Goal: Task Accomplishment & Management: Manage account settings

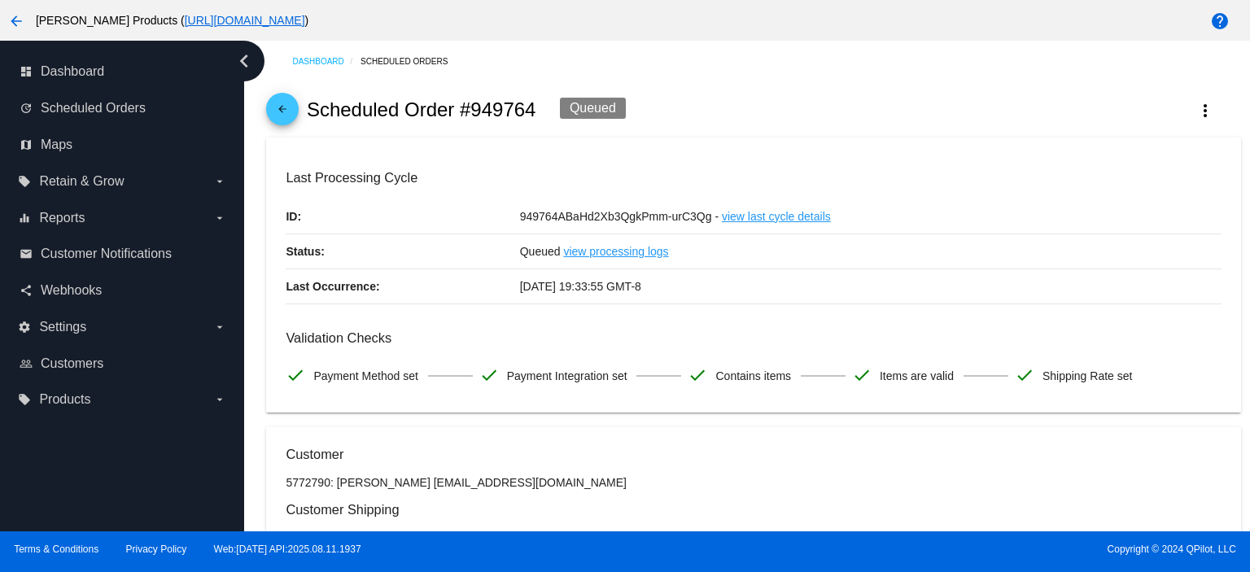
click at [274, 113] on mat-icon "arrow_back" at bounding box center [283, 113] width 20 height 20
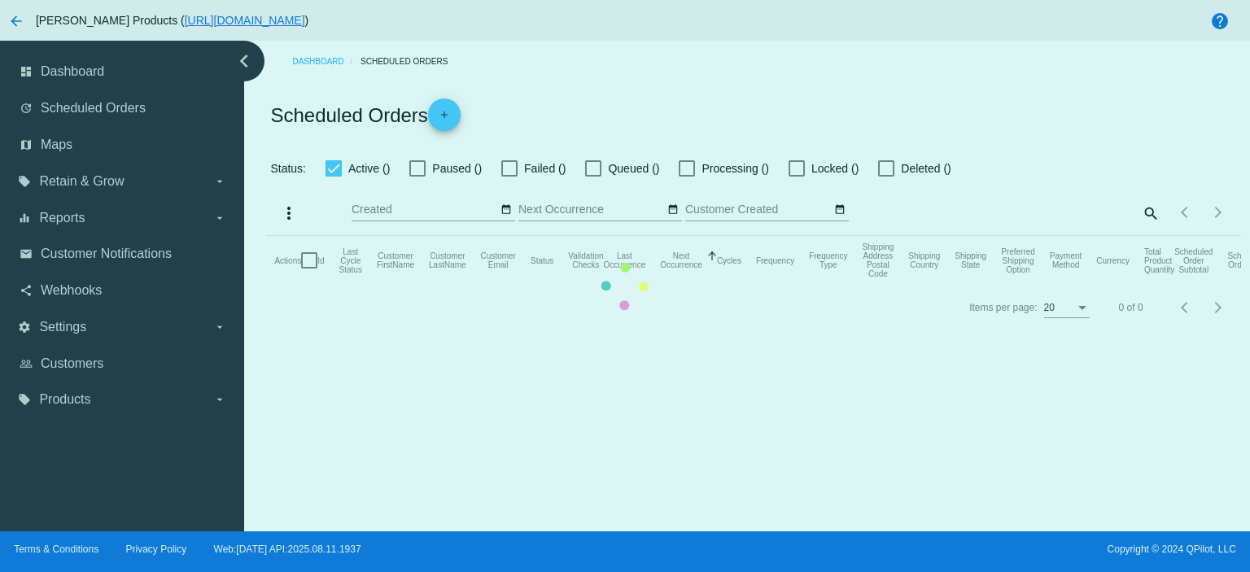
checkbox input "true"
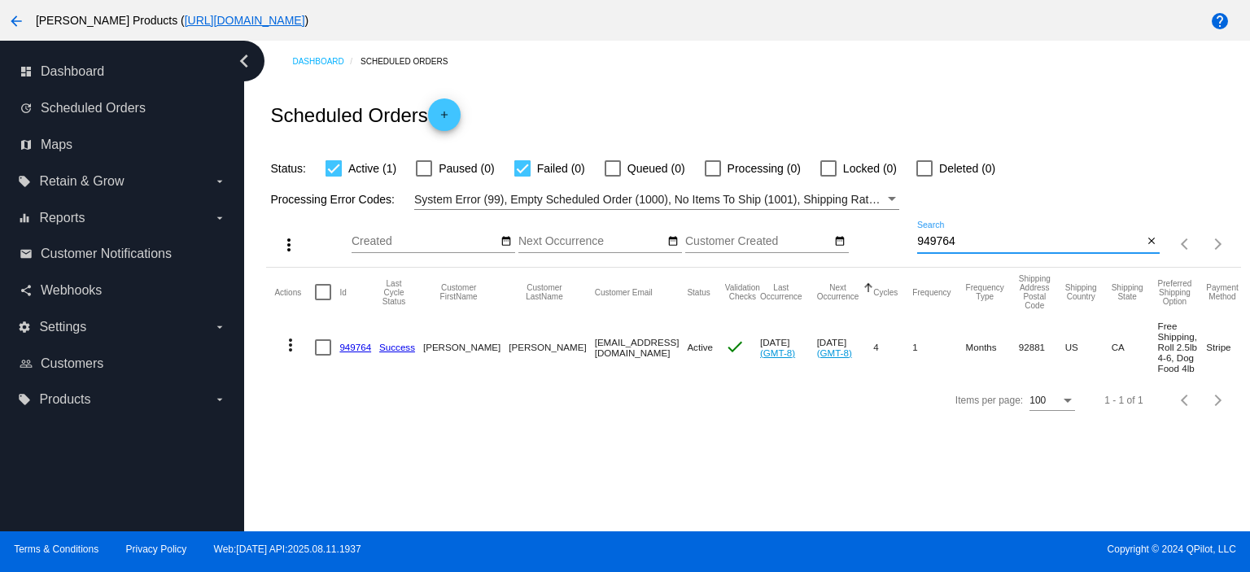
drag, startPoint x: 961, startPoint y: 242, endPoint x: 898, endPoint y: 250, distance: 63.2
click at [898, 250] on div "more_vert Aug Jan Feb Mar [DATE]" at bounding box center [753, 239] width 974 height 58
paste input "[PERSON_NAME][EMAIL_ADDRESS][PERSON_NAME][DOMAIN_NAME]"
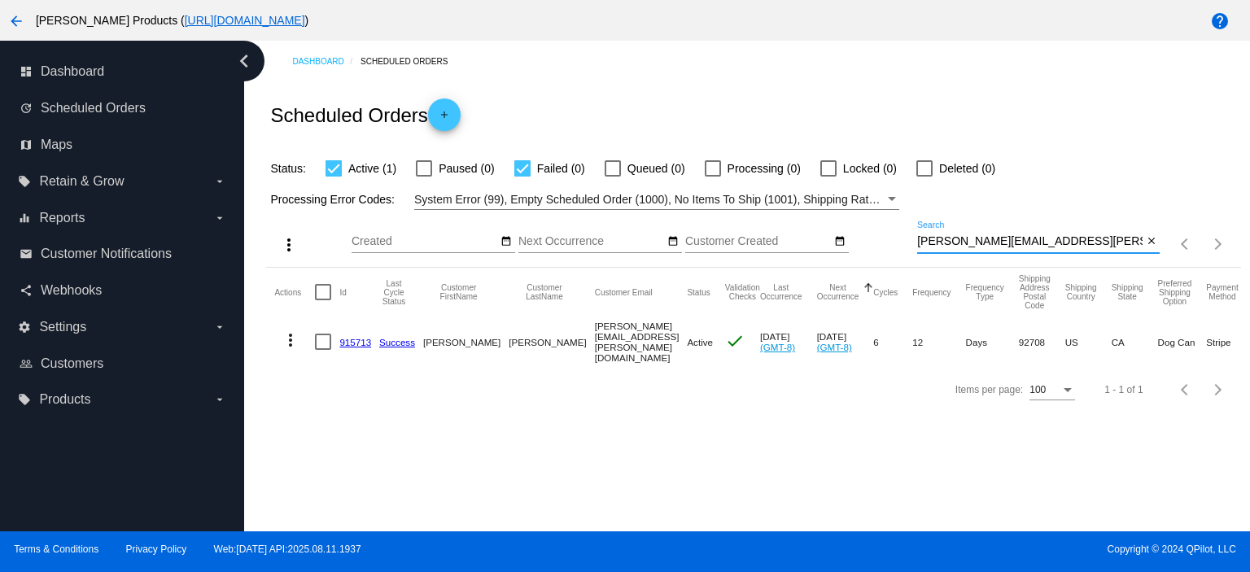
type input "[PERSON_NAME][EMAIL_ADDRESS][PERSON_NAME][DOMAIN_NAME]"
click at [355, 342] on link "915713" at bounding box center [355, 342] width 32 height 11
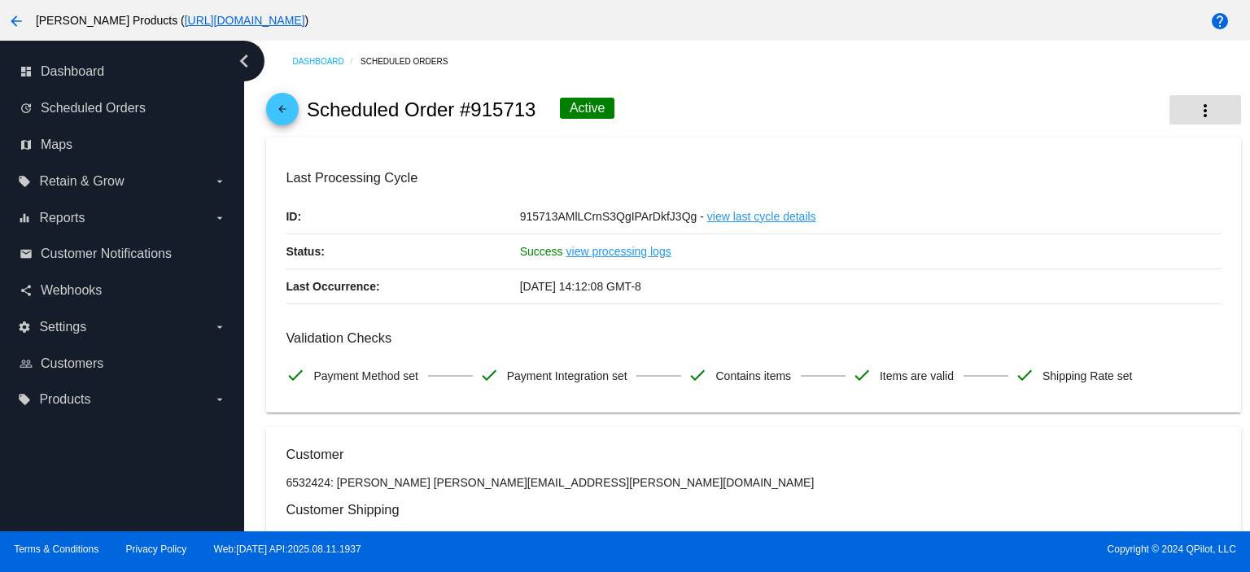
click at [1196, 108] on mat-icon "more_vert" at bounding box center [1206, 111] width 20 height 20
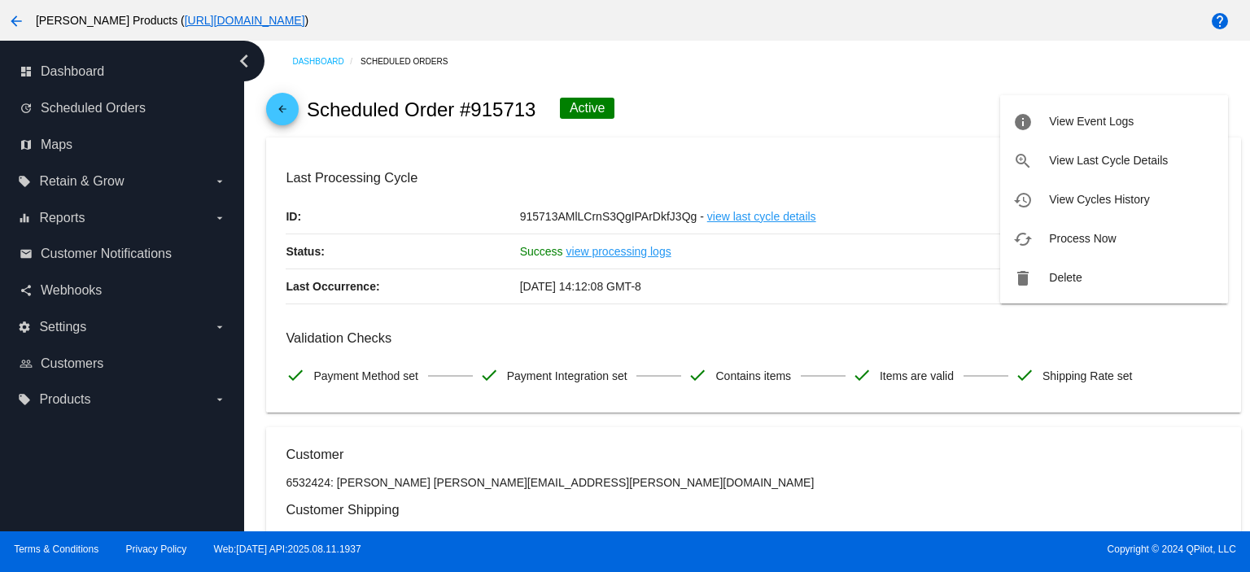
click at [799, 133] on div at bounding box center [625, 286] width 1250 height 572
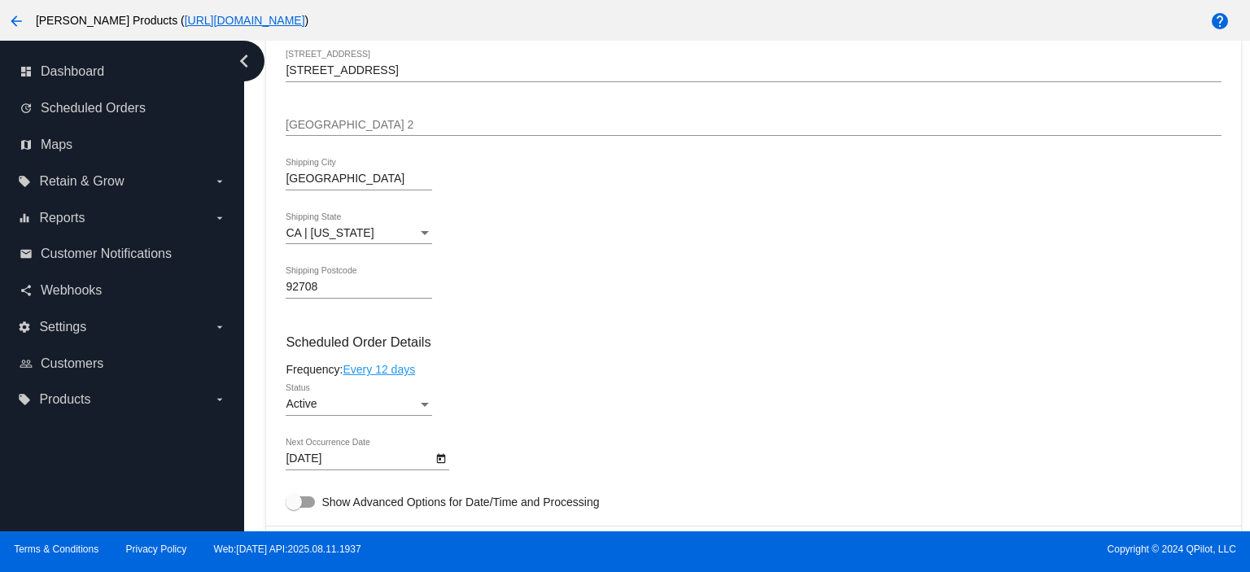
scroll to position [760, 0]
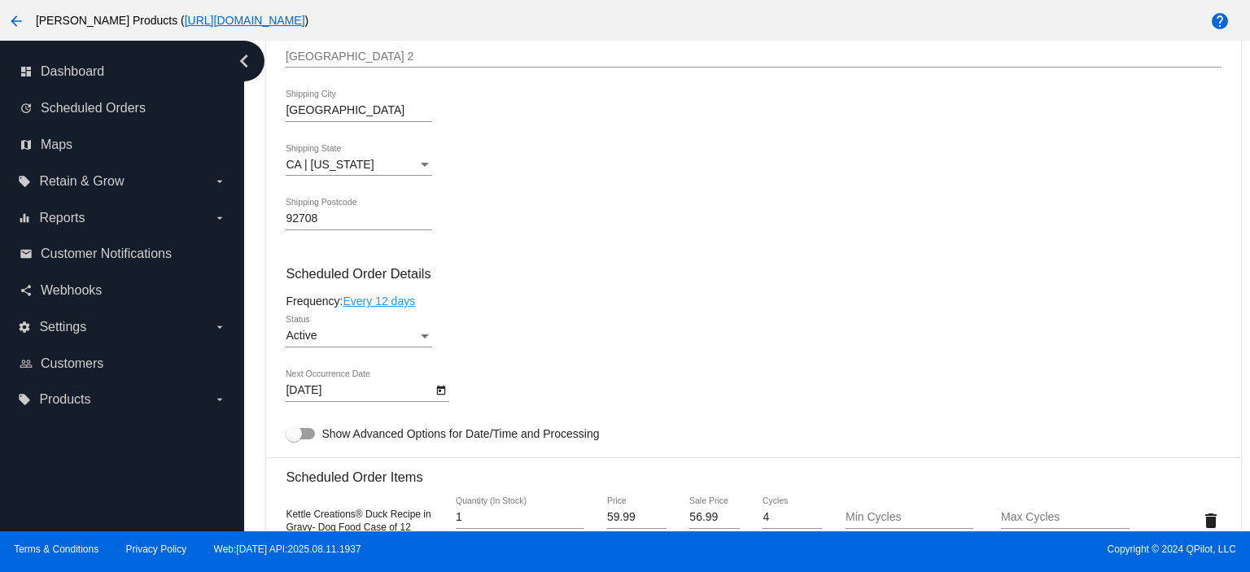
click at [322, 347] on div "Active Status" at bounding box center [359, 332] width 147 height 32
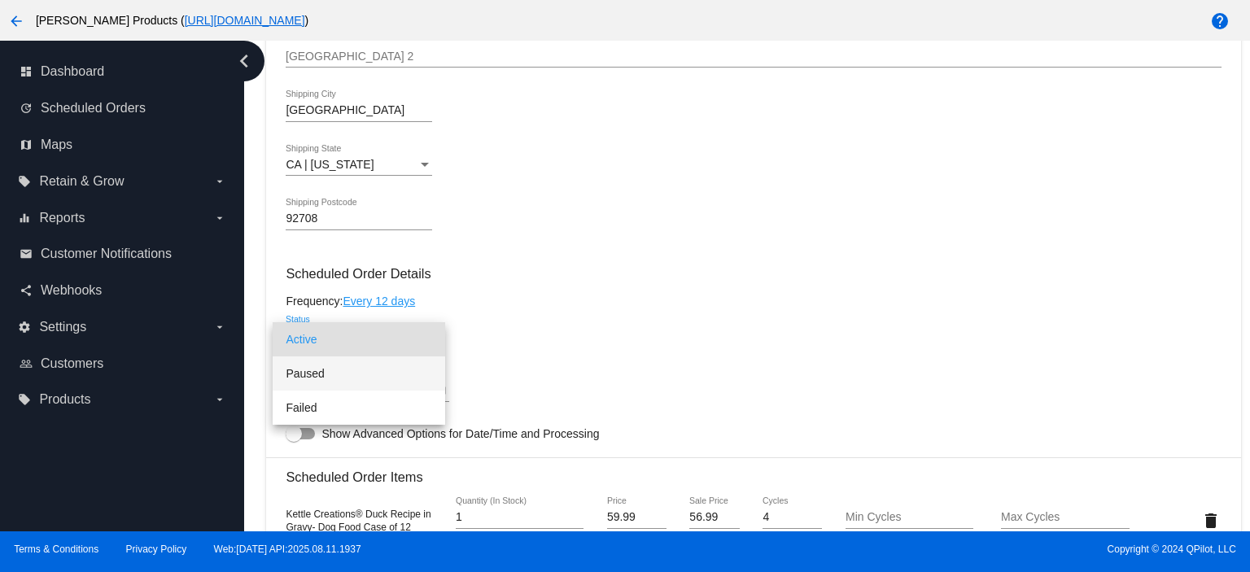
click at [312, 366] on span "Paused" at bounding box center [359, 374] width 147 height 34
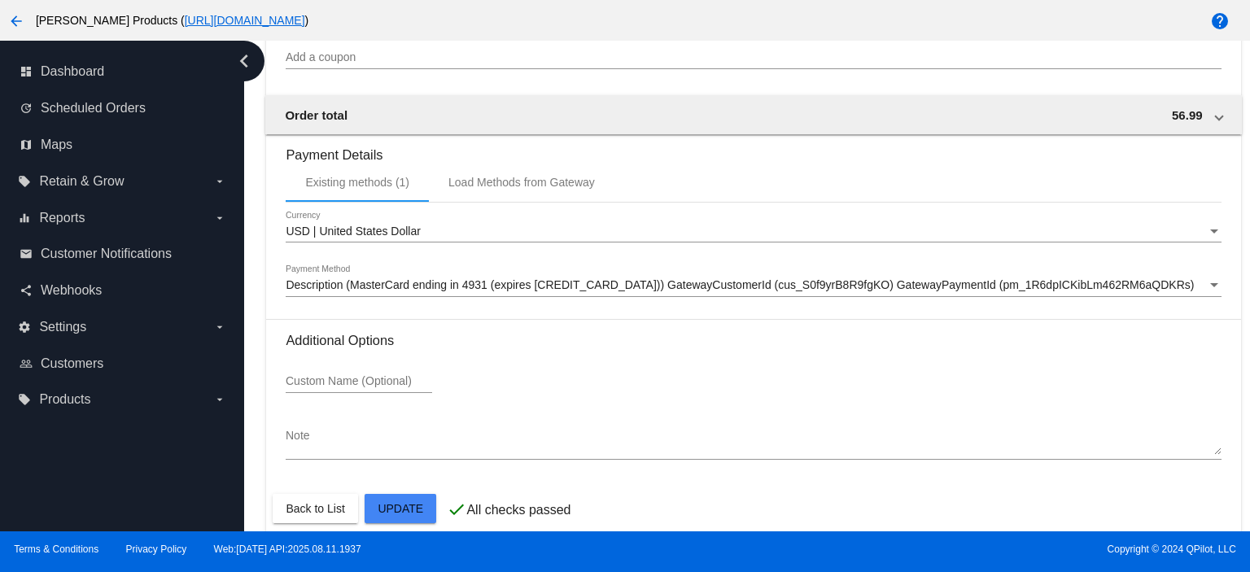
scroll to position [1586, 0]
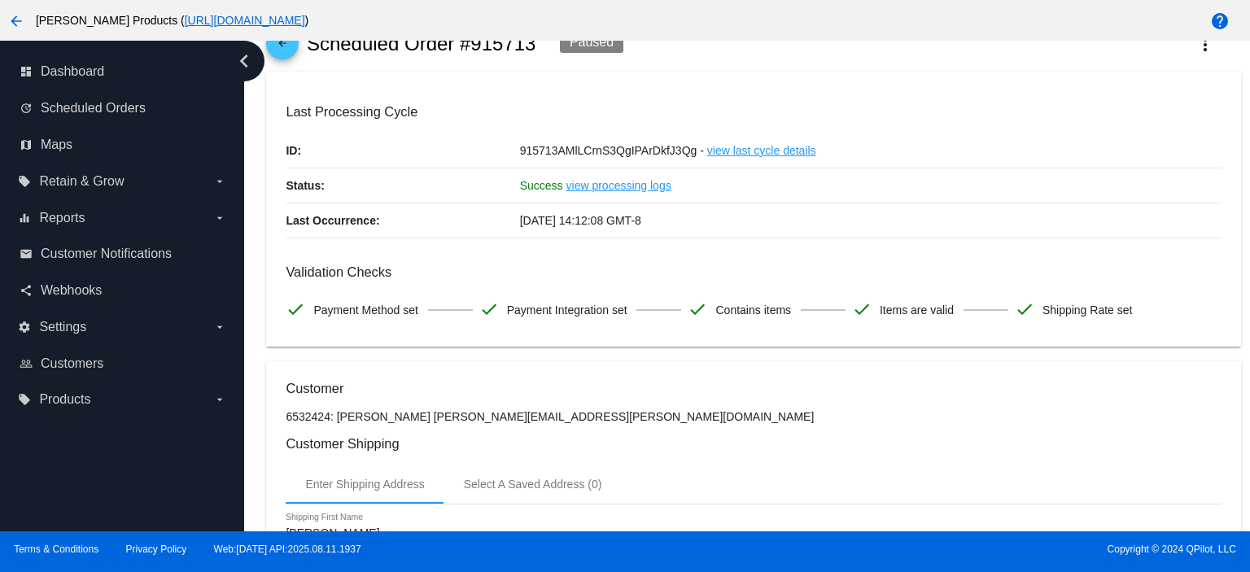
scroll to position [0, 0]
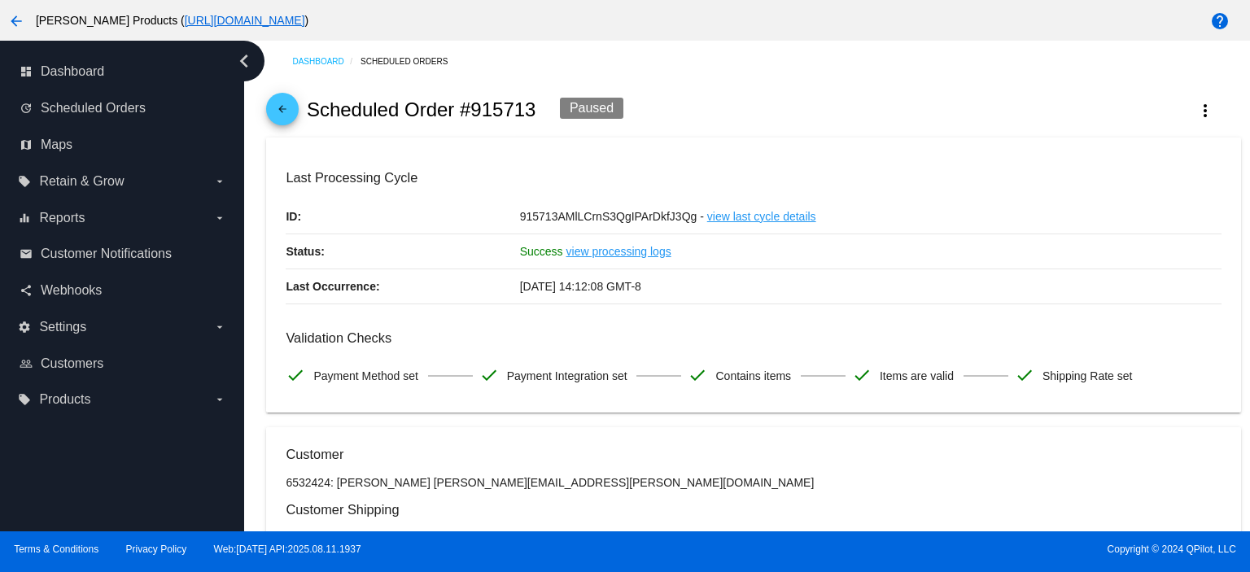
click at [279, 103] on mat-icon "arrow_back" at bounding box center [283, 113] width 20 height 20
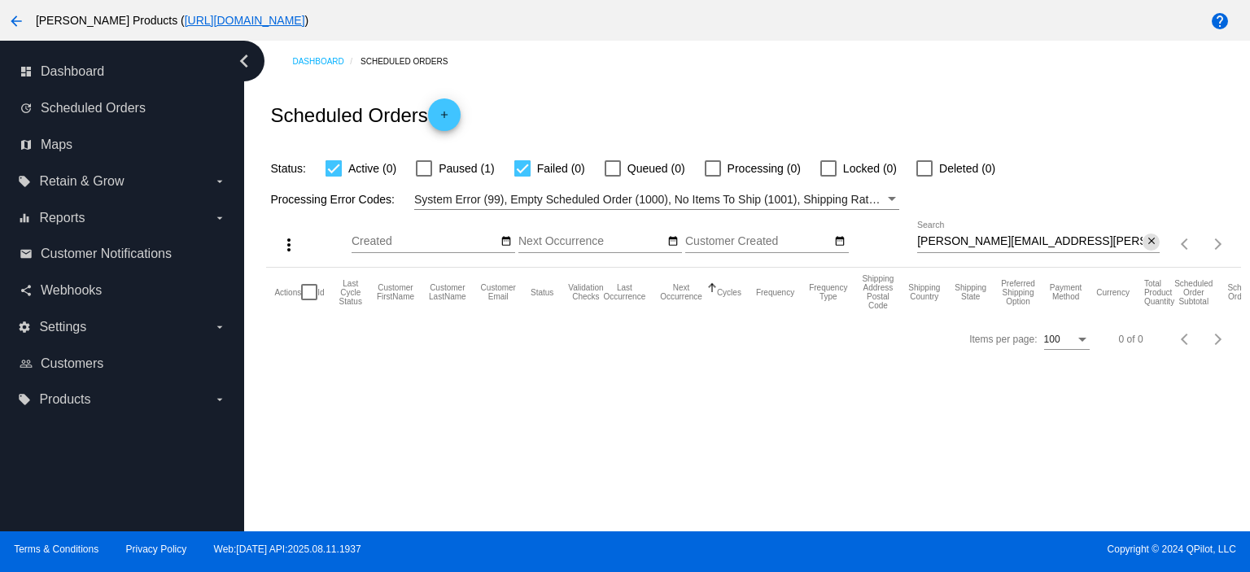
click at [1153, 241] on mat-icon "close" at bounding box center [1151, 241] width 11 height 13
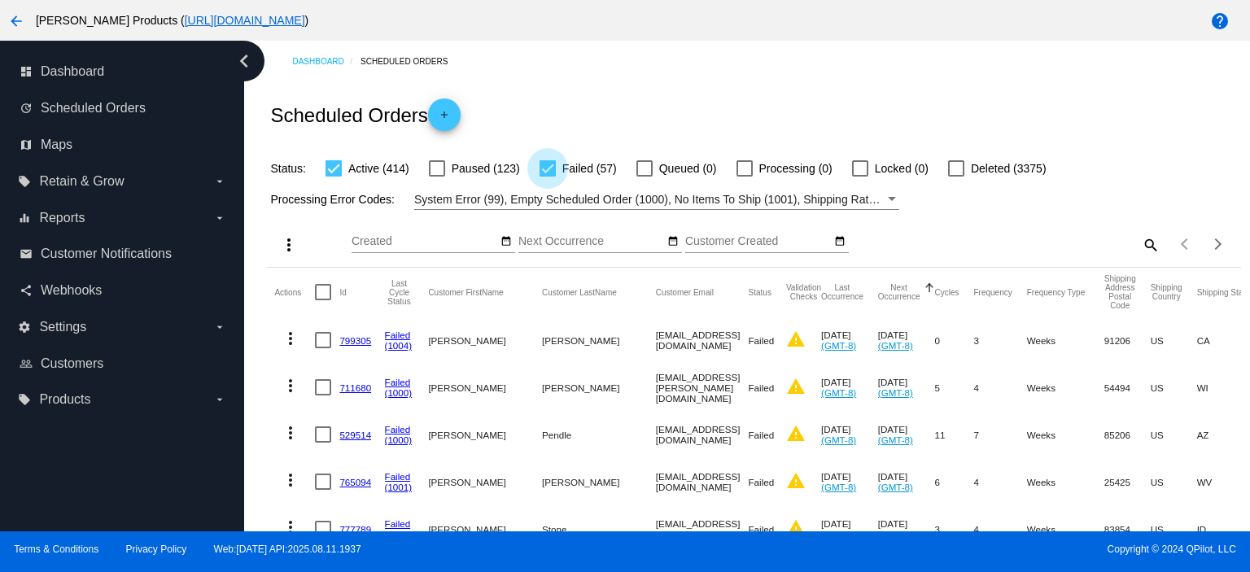
click at [545, 165] on div at bounding box center [548, 168] width 16 height 16
click at [547, 177] on input "Failed (57)" at bounding box center [547, 177] width 1 height 1
checkbox input "false"
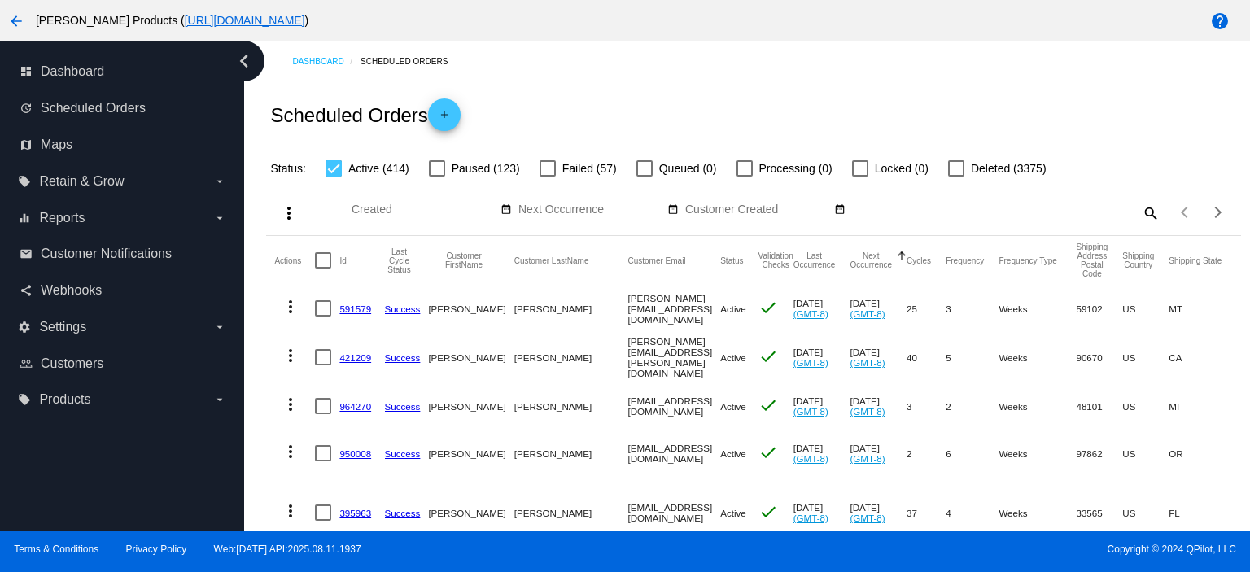
click at [357, 312] on link "591579" at bounding box center [355, 309] width 32 height 11
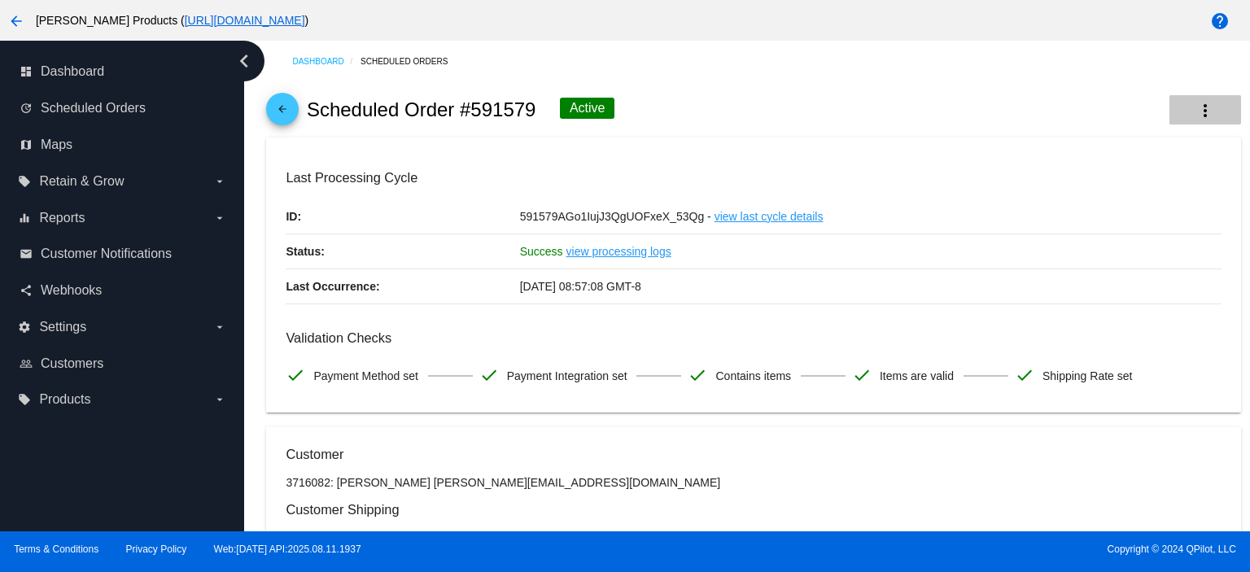
click at [1180, 110] on button "more_vert" at bounding box center [1206, 109] width 72 height 29
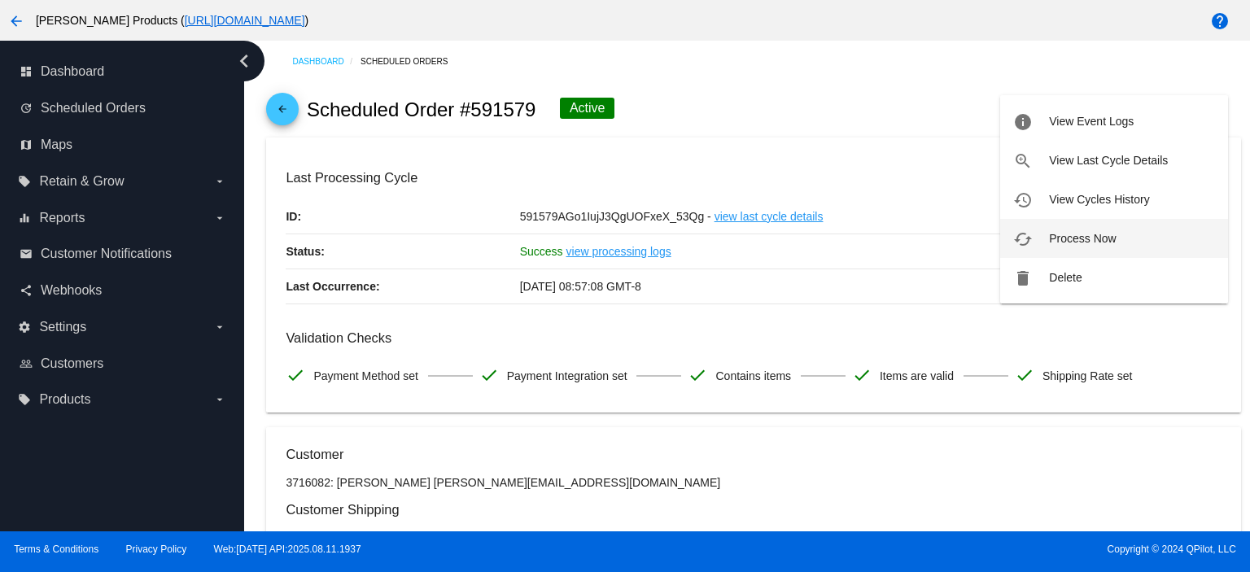
click at [1106, 246] on button "cached Process Now" at bounding box center [1115, 238] width 228 height 39
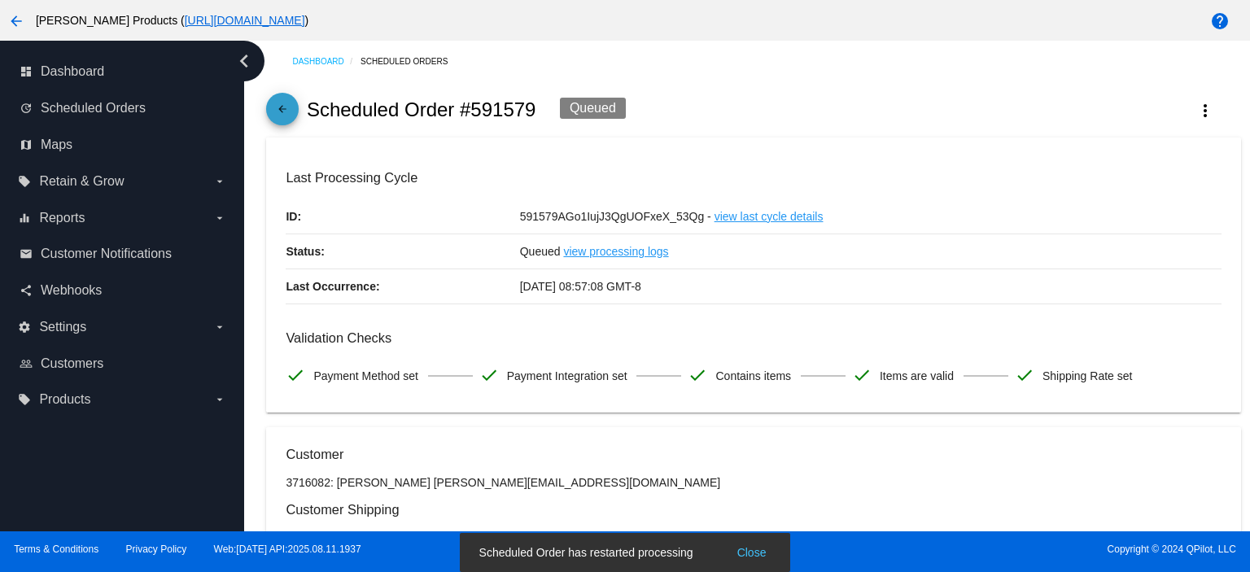
click at [278, 103] on mat-icon "arrow_back" at bounding box center [283, 113] width 20 height 20
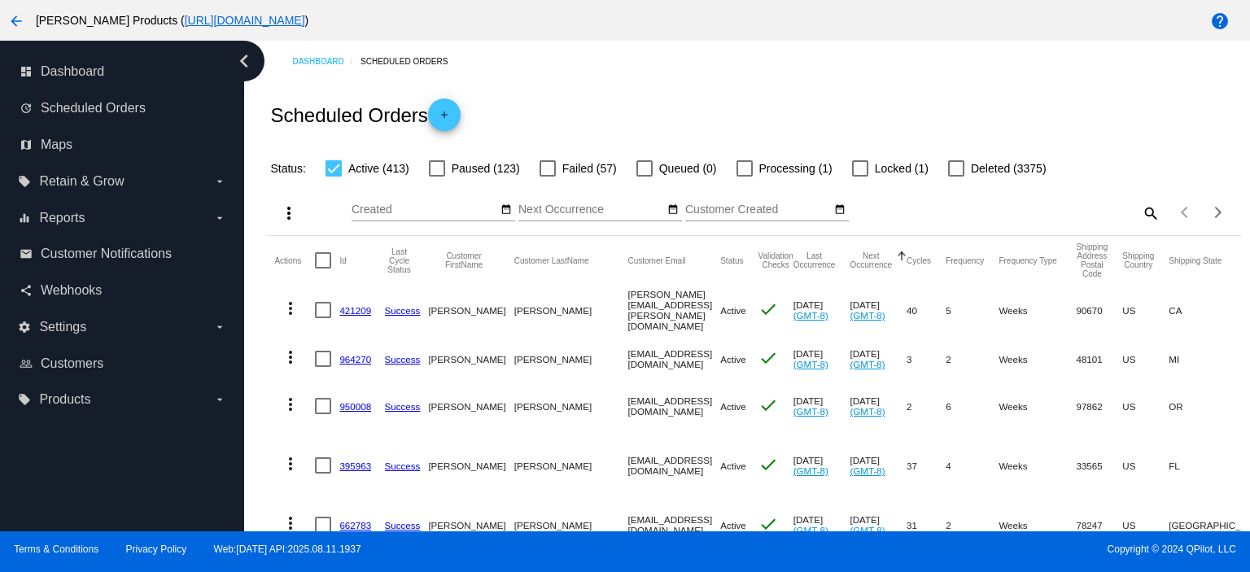
click at [347, 309] on link "421209" at bounding box center [355, 310] width 32 height 11
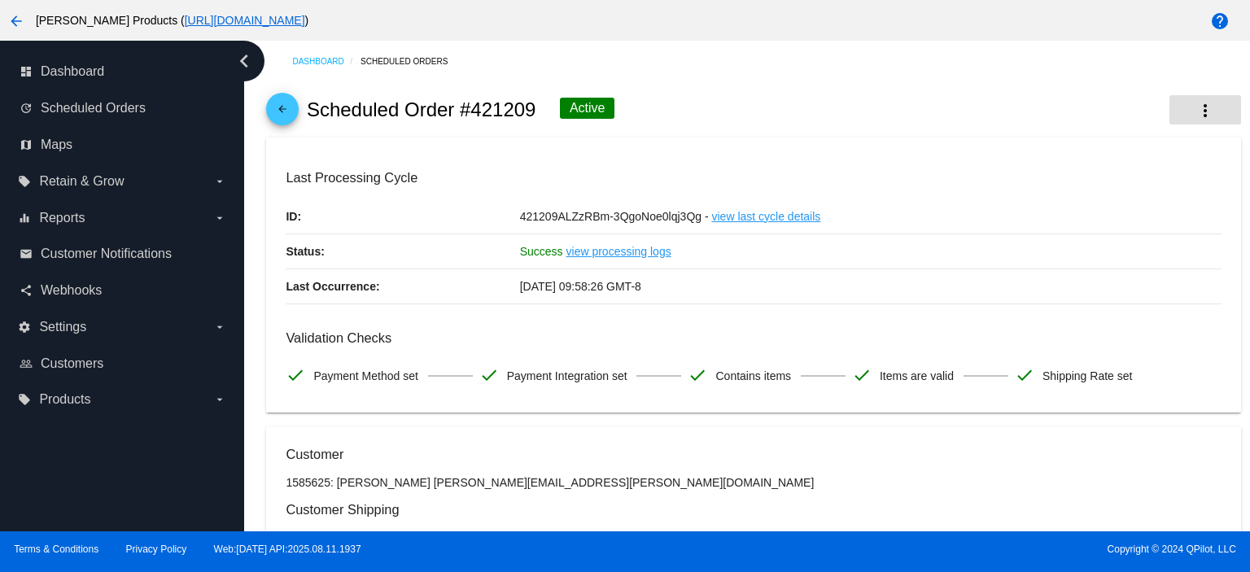
click at [1196, 116] on mat-icon "more_vert" at bounding box center [1206, 111] width 20 height 20
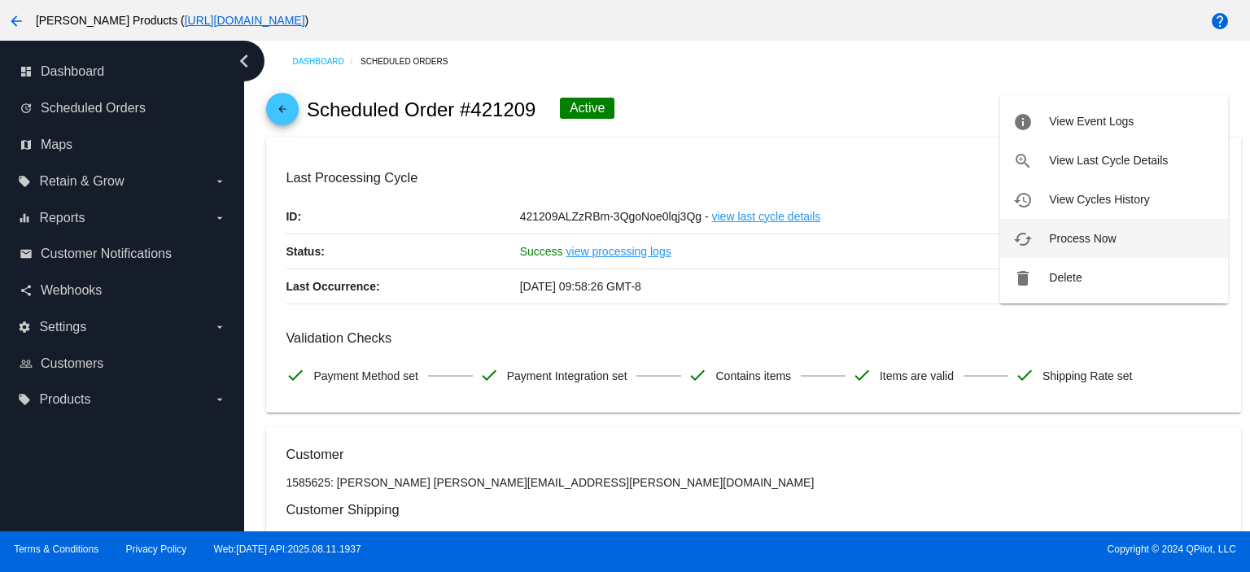
click at [1104, 236] on span "Process Now" at bounding box center [1082, 238] width 67 height 13
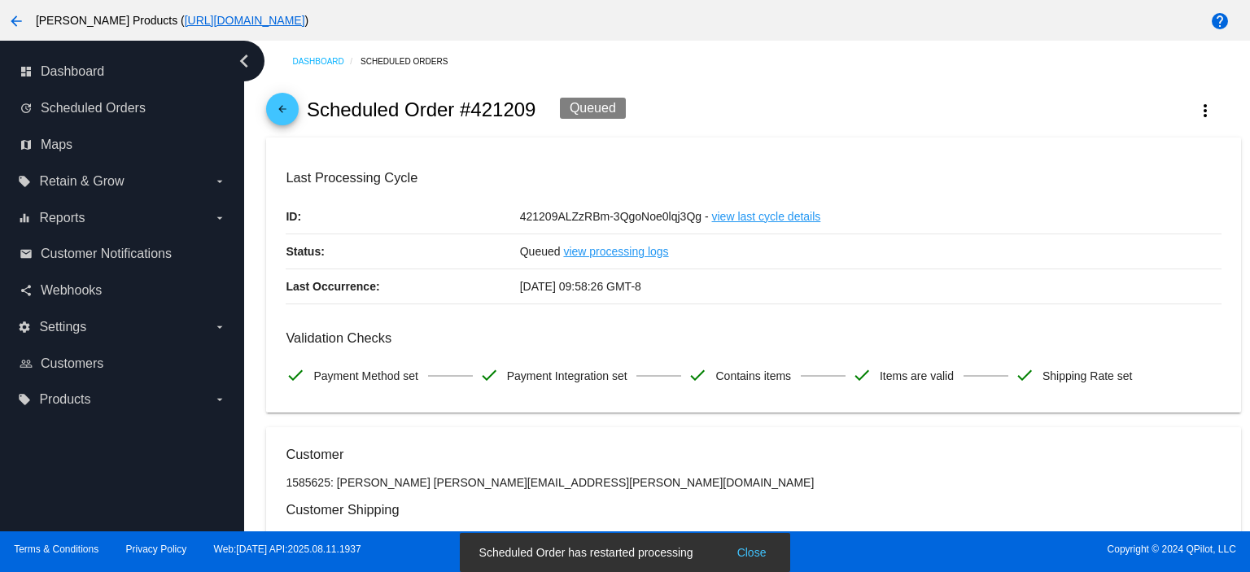
click at [288, 110] on mat-icon "arrow_back" at bounding box center [283, 113] width 20 height 20
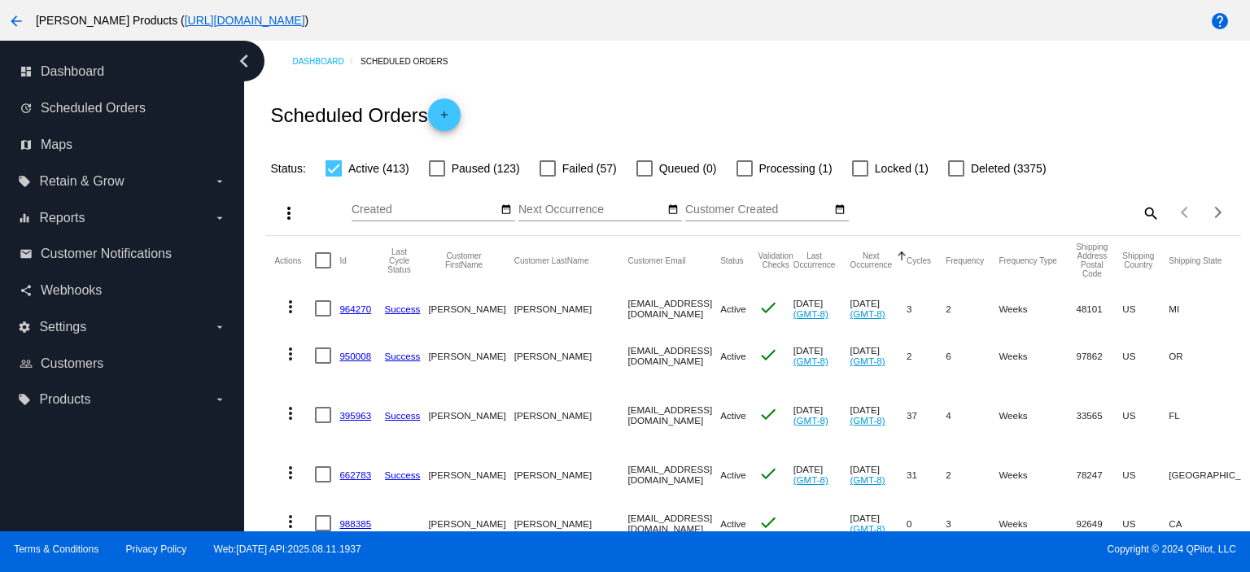
click at [348, 309] on link "964270" at bounding box center [355, 309] width 32 height 11
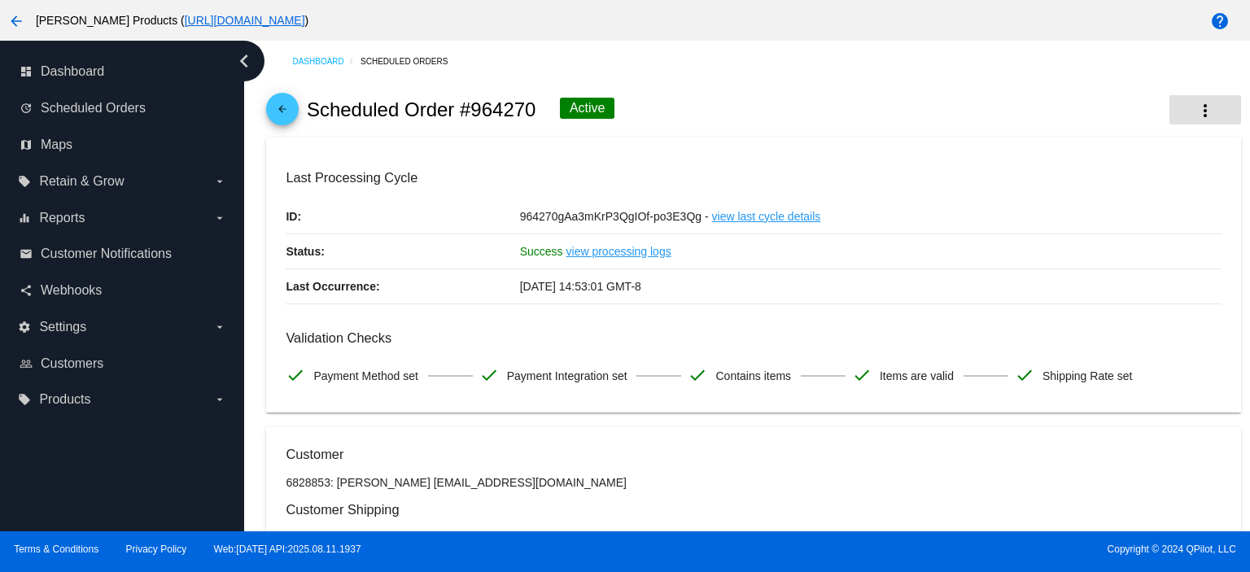
click at [1196, 112] on mat-icon "more_vert" at bounding box center [1206, 111] width 20 height 20
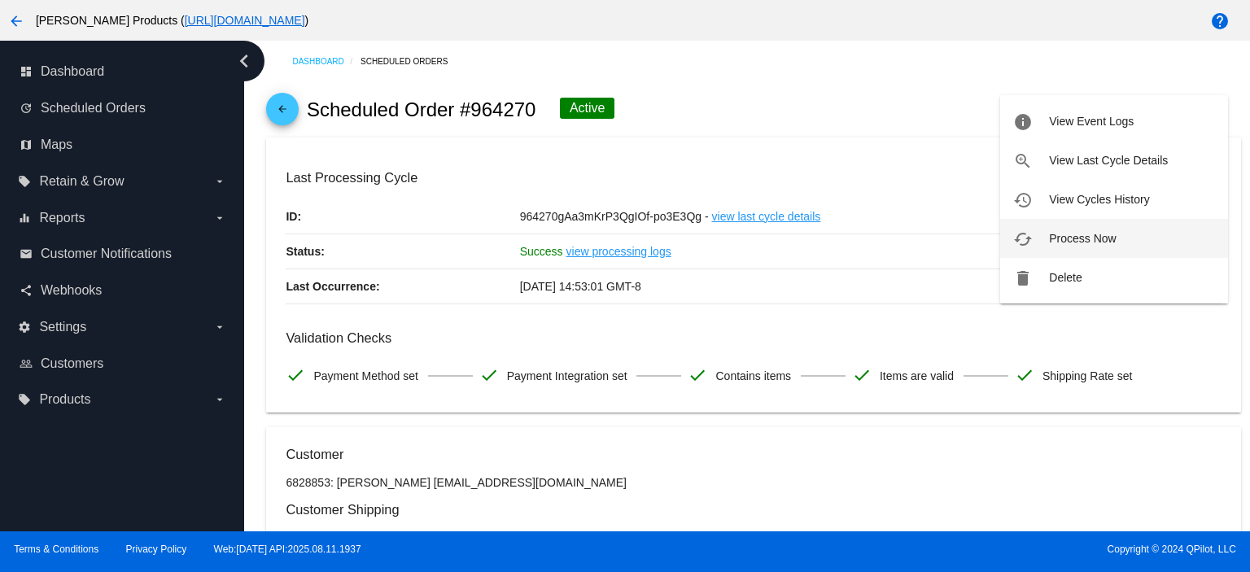
click at [1101, 234] on span "Process Now" at bounding box center [1082, 238] width 67 height 13
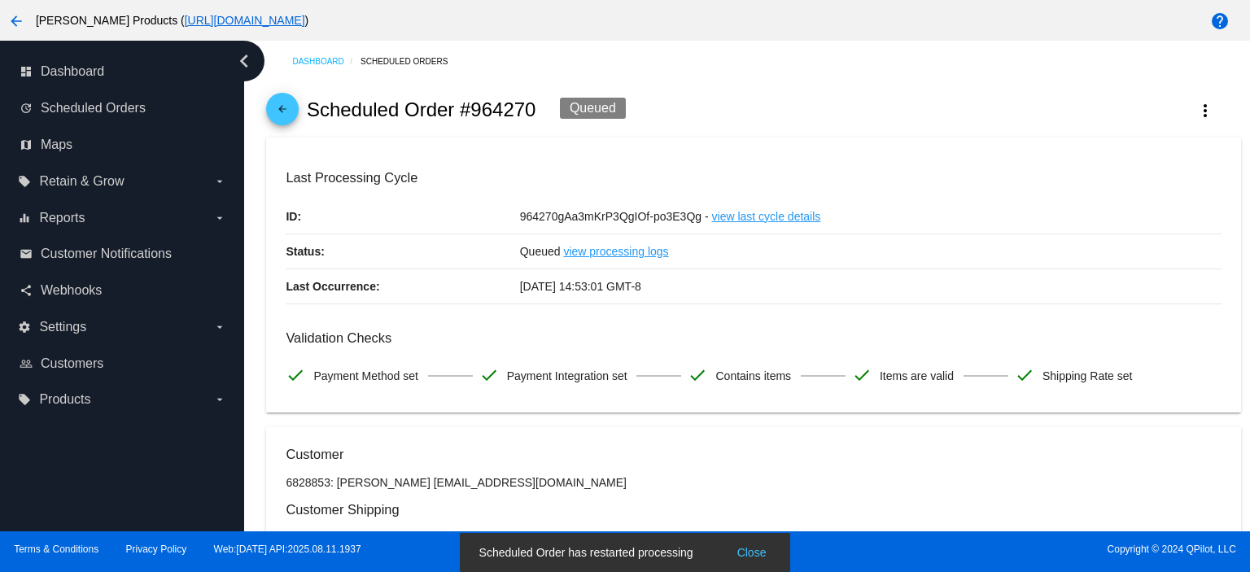
click at [286, 107] on mat-icon "arrow_back" at bounding box center [283, 113] width 20 height 20
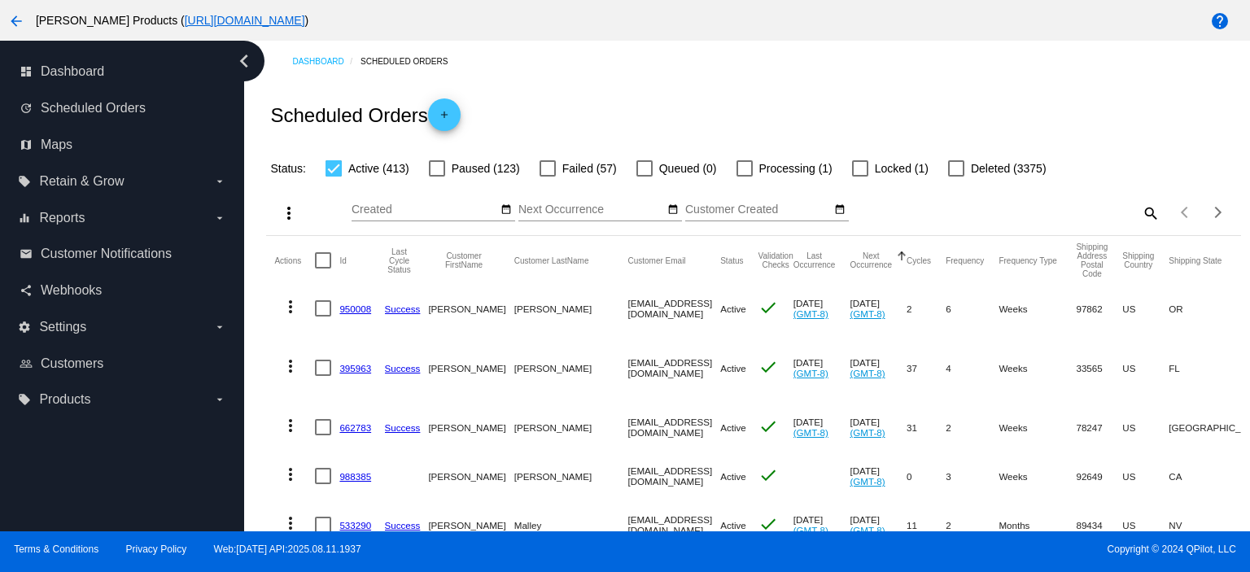
click at [351, 310] on link "950008" at bounding box center [355, 309] width 32 height 11
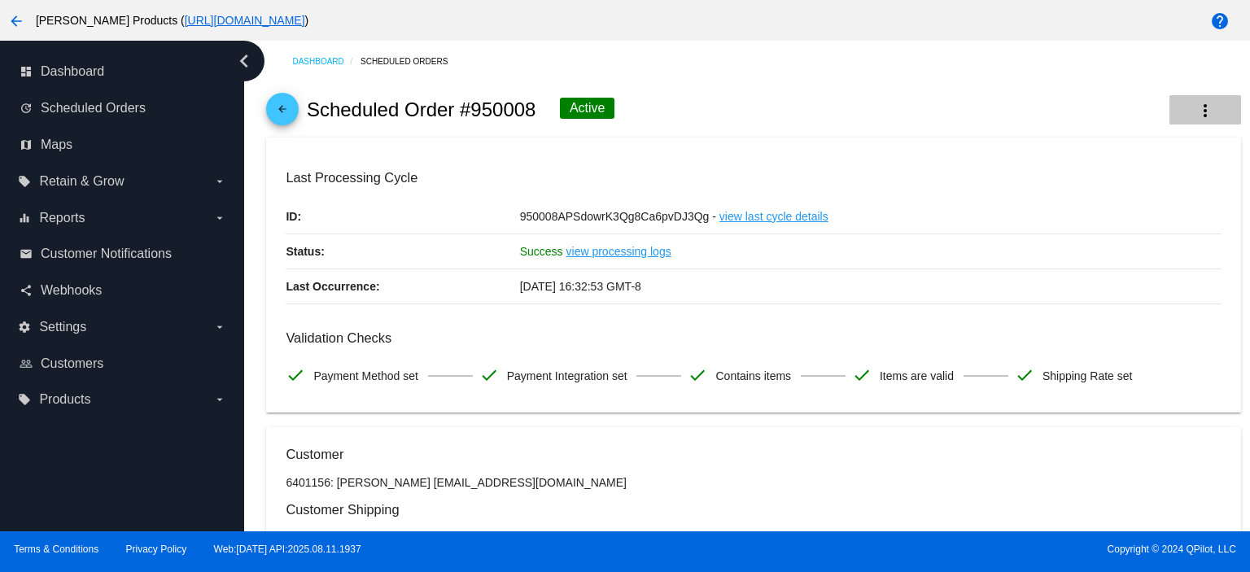
click at [1196, 116] on mat-icon "more_vert" at bounding box center [1206, 111] width 20 height 20
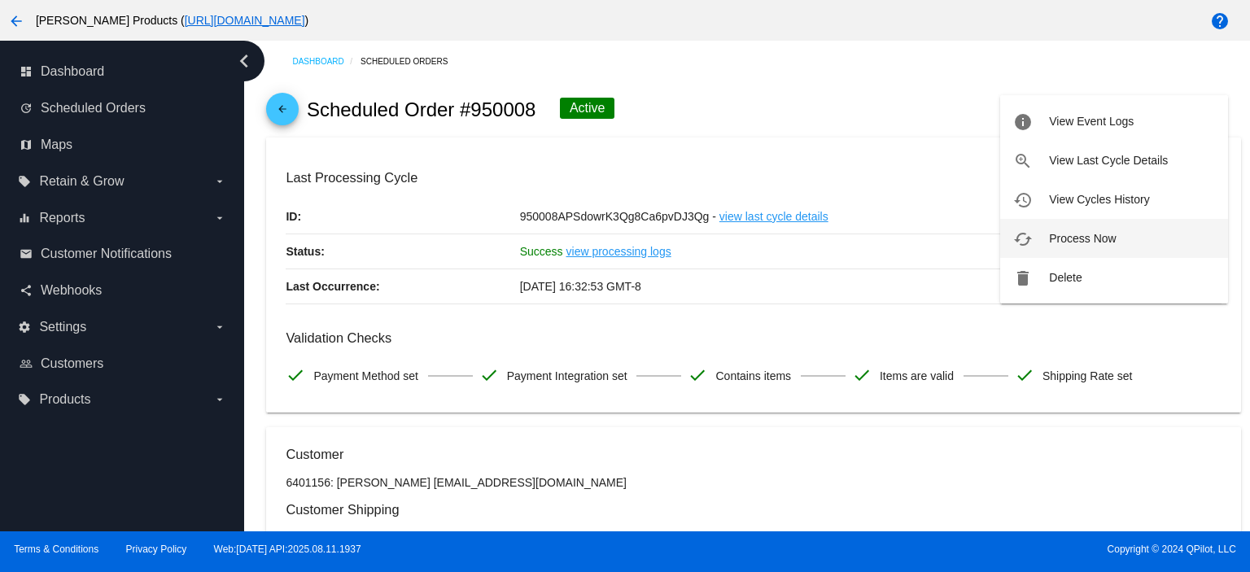
click at [1078, 239] on span "Process Now" at bounding box center [1082, 238] width 67 height 13
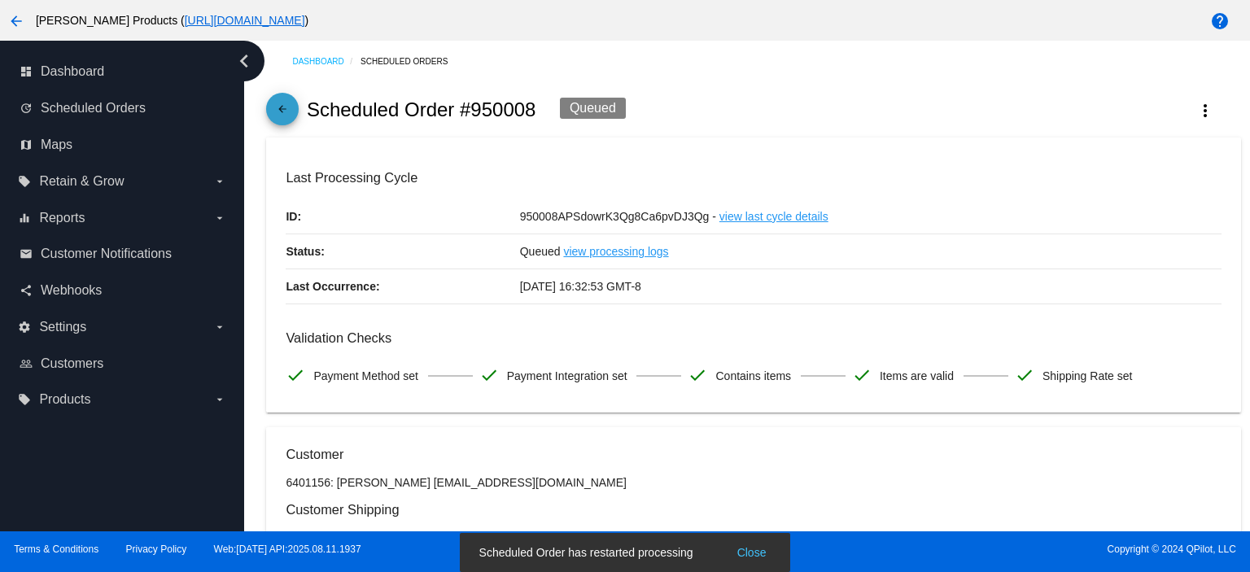
click at [279, 106] on mat-icon "arrow_back" at bounding box center [283, 113] width 20 height 20
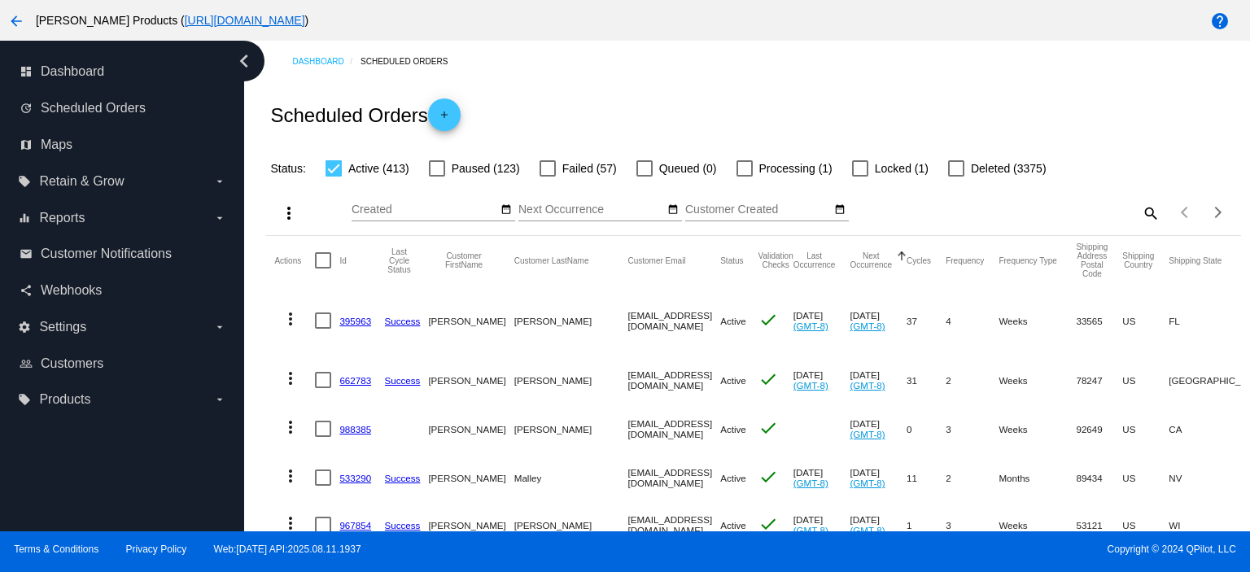
click at [363, 321] on link "395963" at bounding box center [355, 321] width 32 height 11
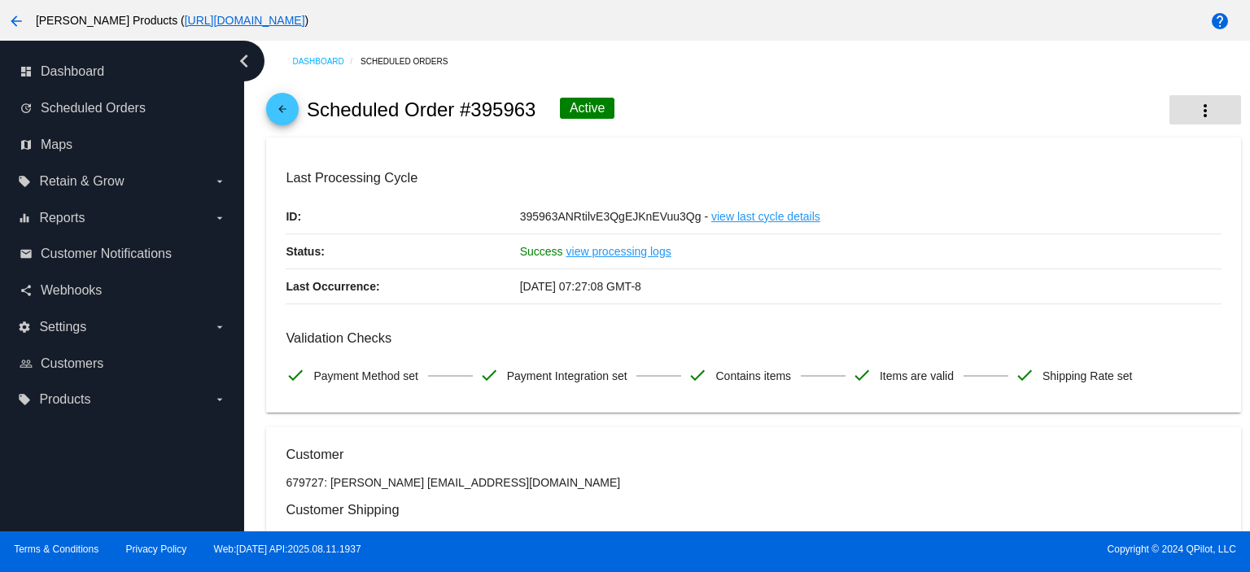
click at [1196, 107] on mat-icon "more_vert" at bounding box center [1206, 111] width 20 height 20
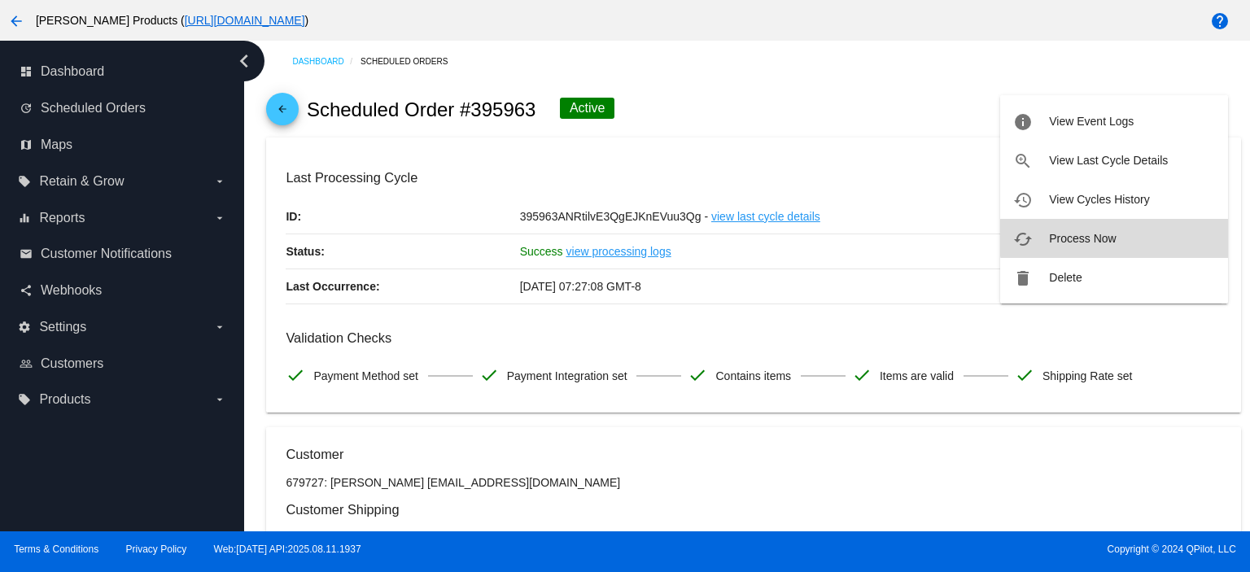
click at [1136, 230] on button "cached Process Now" at bounding box center [1115, 238] width 228 height 39
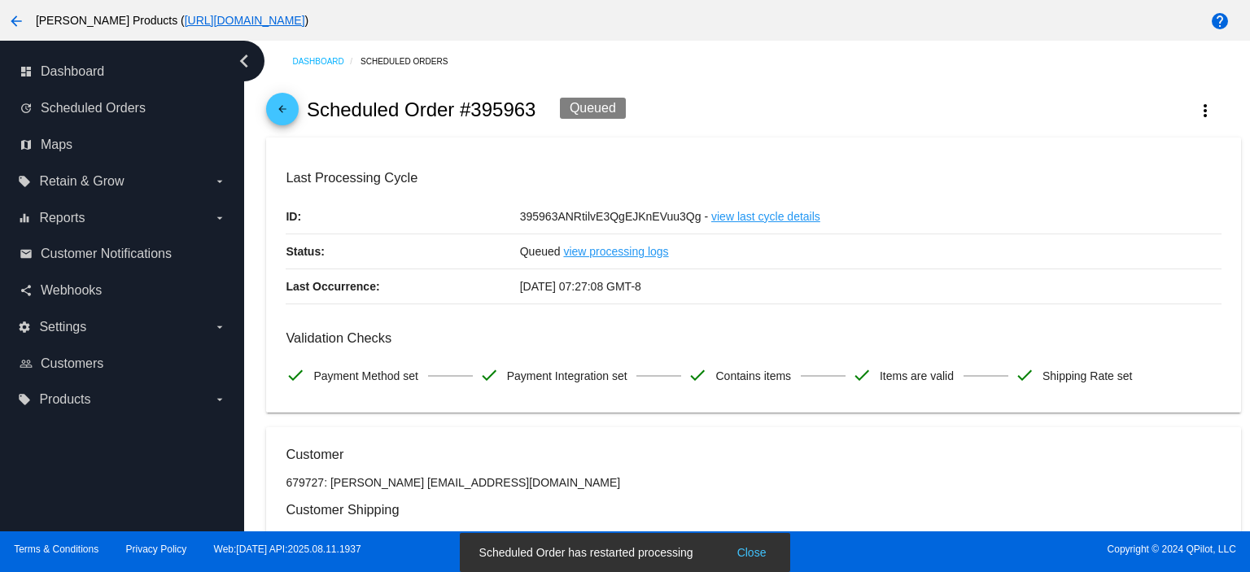
click at [287, 111] on mat-icon "arrow_back" at bounding box center [283, 113] width 20 height 20
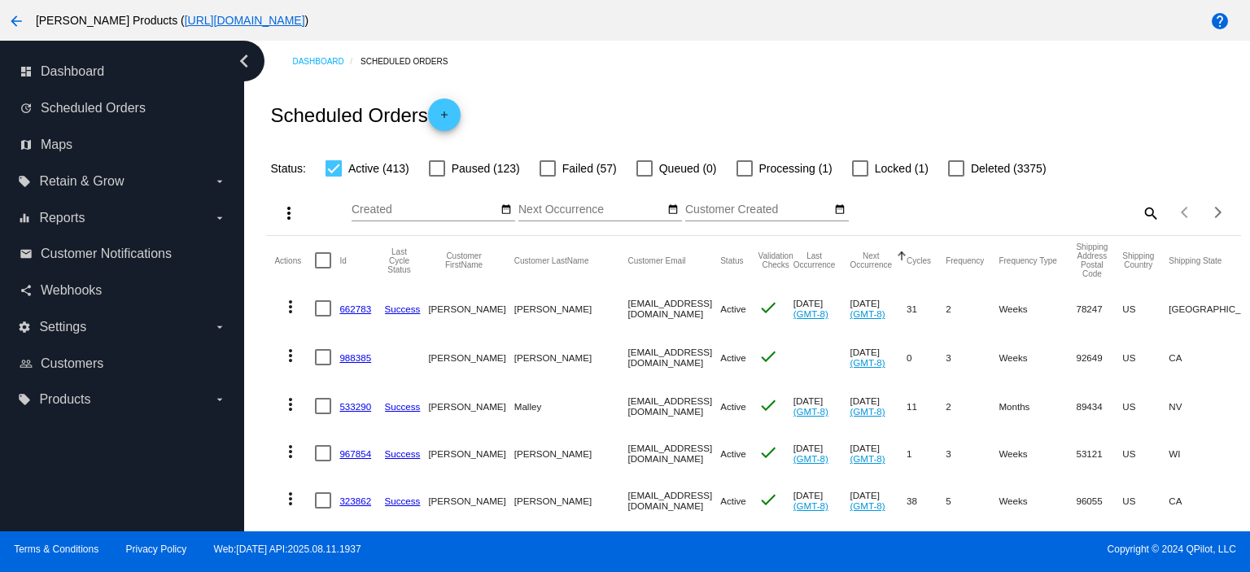
click at [1141, 212] on mat-icon "search" at bounding box center [1151, 212] width 20 height 25
click at [926, 214] on input "Search" at bounding box center [1038, 210] width 243 height 13
paste input "[EMAIL_ADDRESS][DOMAIN_NAME]"
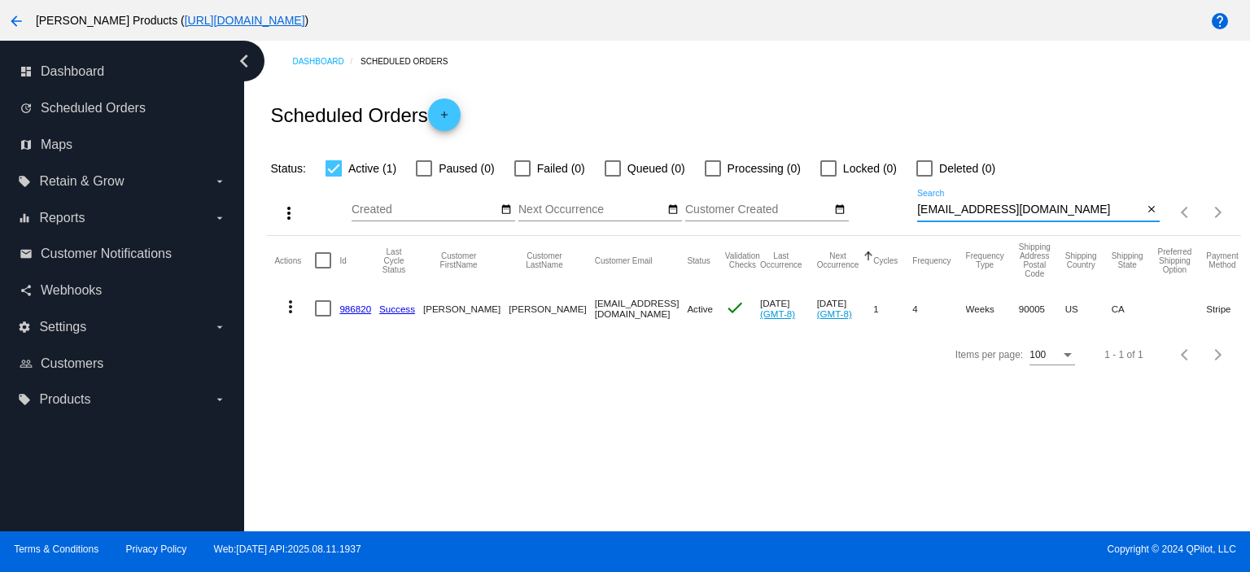
type input "[EMAIL_ADDRESS][DOMAIN_NAME]"
click at [344, 309] on link "986820" at bounding box center [355, 309] width 32 height 11
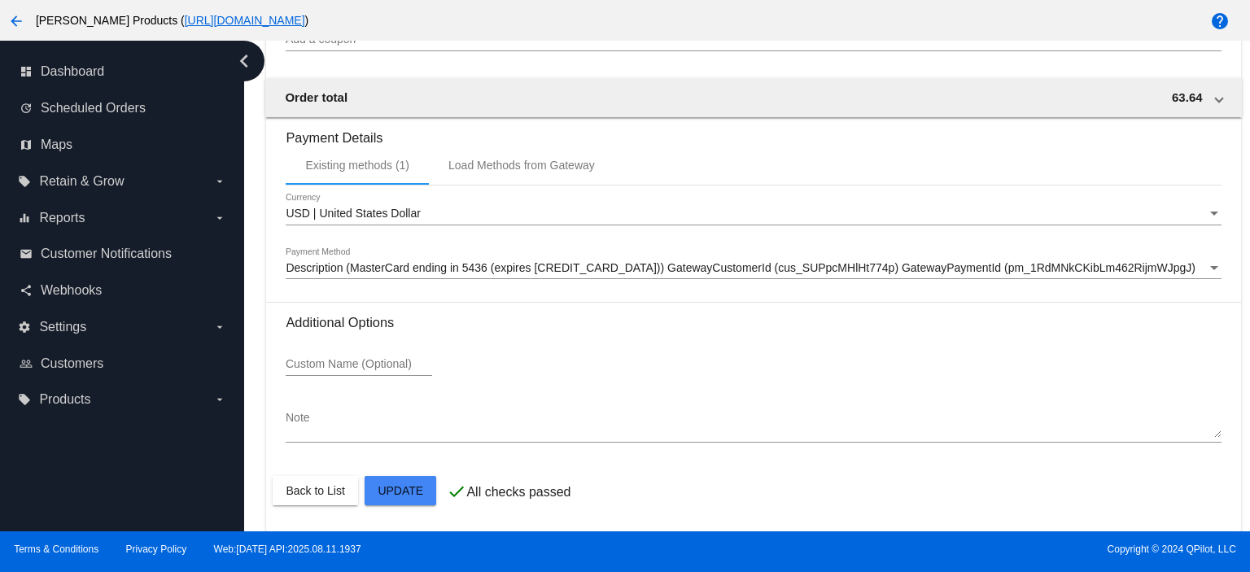
scroll to position [1578, 0]
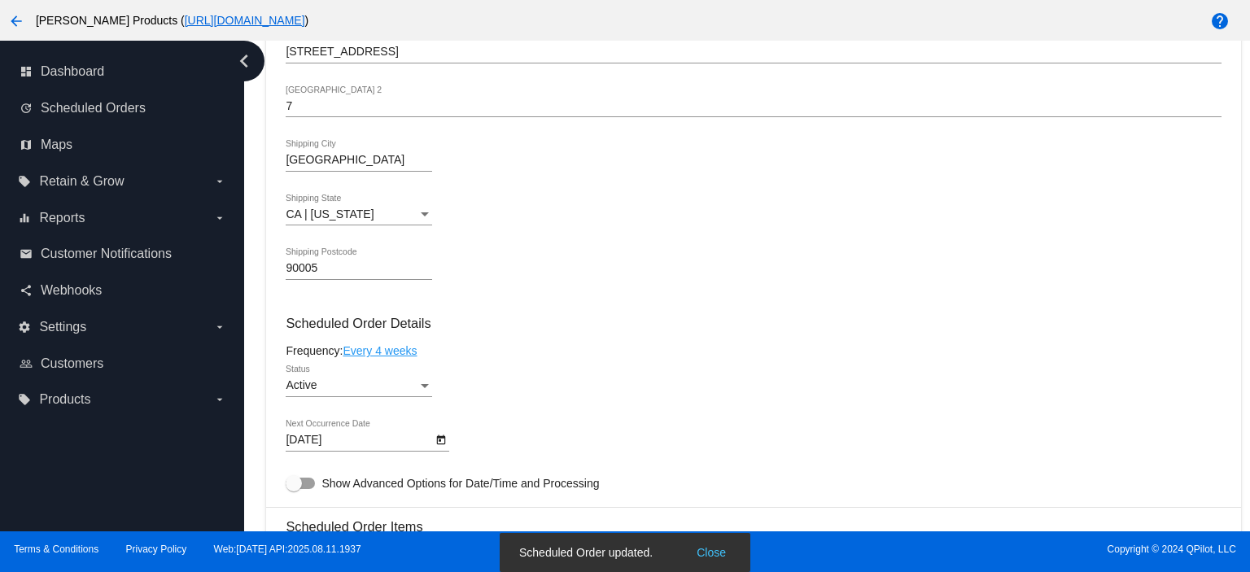
scroll to position [59, 0]
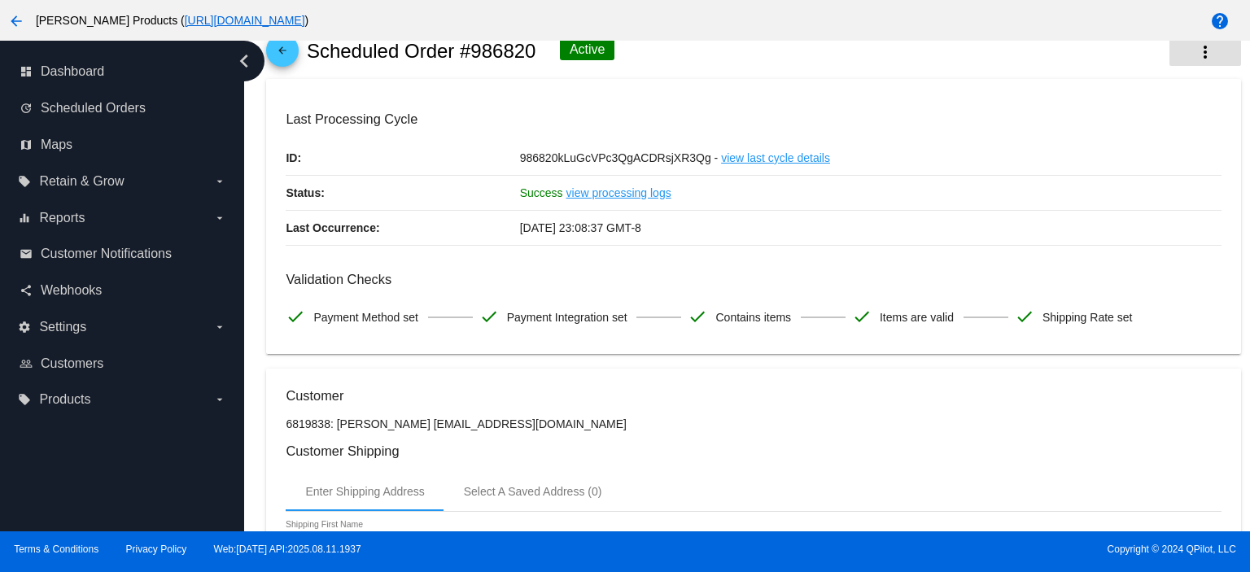
click at [1196, 54] on mat-icon "more_vert" at bounding box center [1206, 52] width 20 height 20
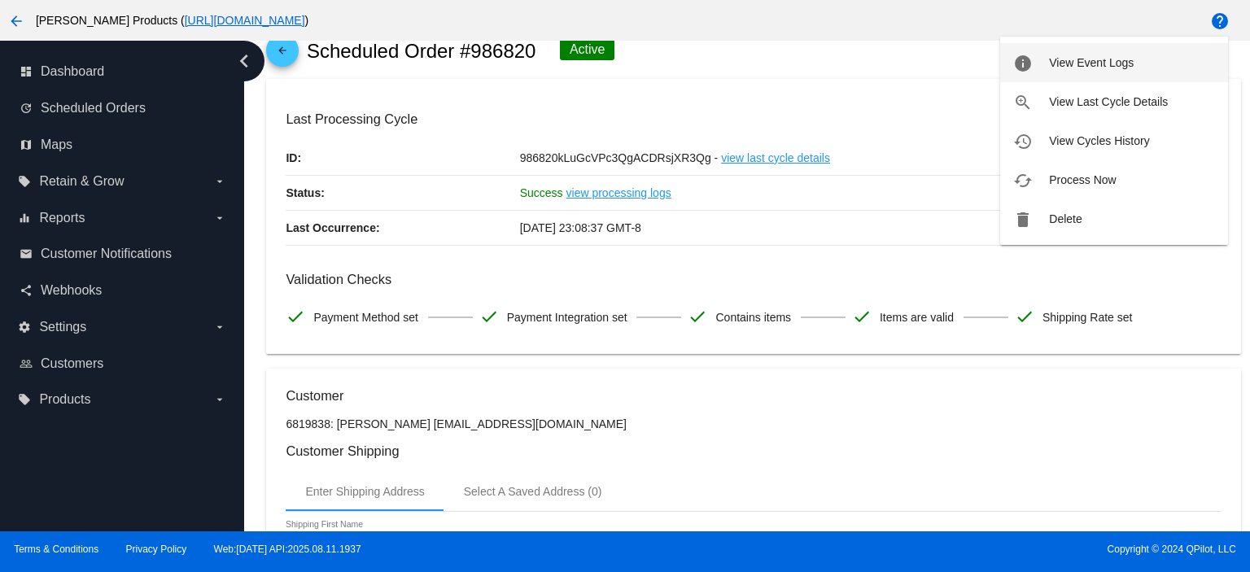
click at [1106, 68] on span "View Event Logs" at bounding box center [1091, 62] width 85 height 13
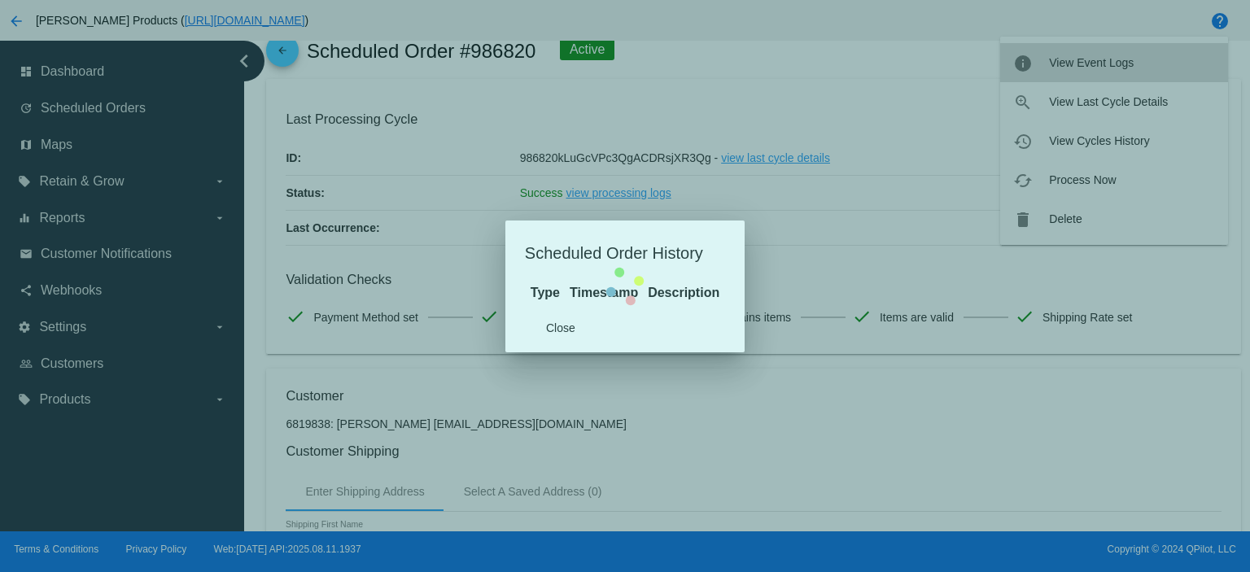
scroll to position [55, 0]
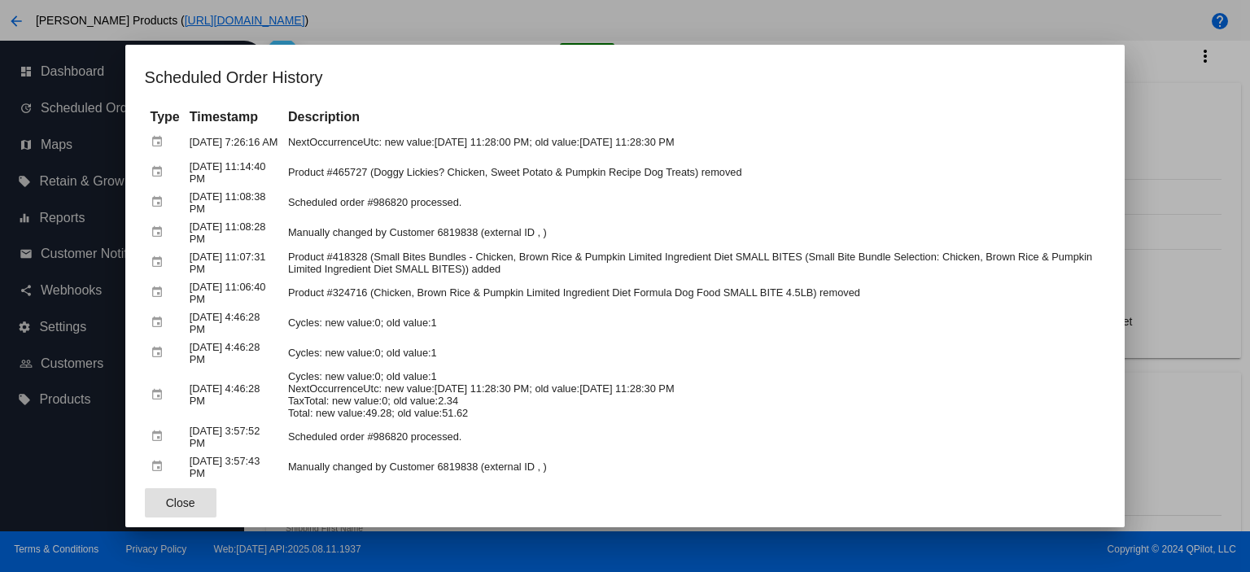
click at [183, 504] on span "Close" at bounding box center [180, 503] width 29 height 13
